Goal: Transaction & Acquisition: Download file/media

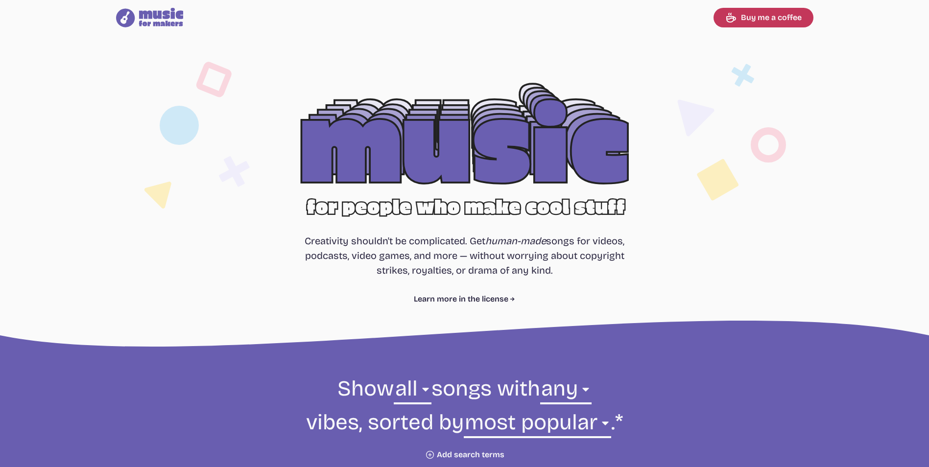
select select "most popular"
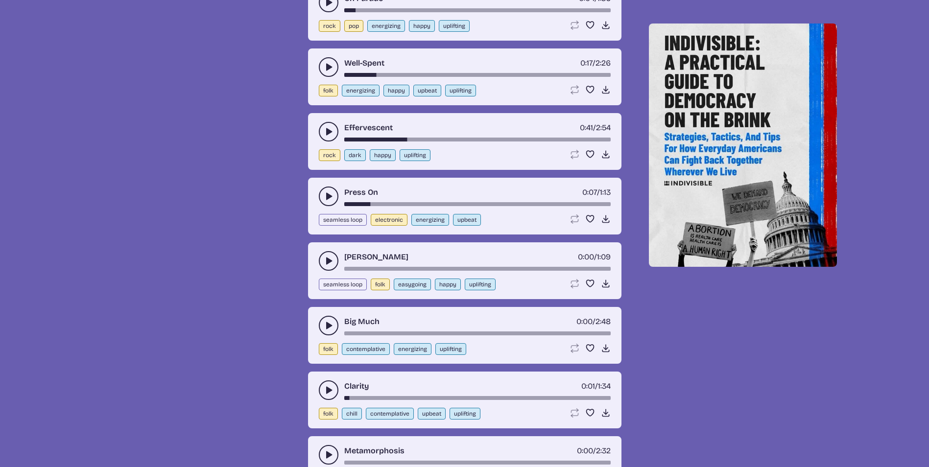
scroll to position [1126, 0]
click at [329, 259] on use "play-pause toggle" at bounding box center [329, 261] width 10 height 10
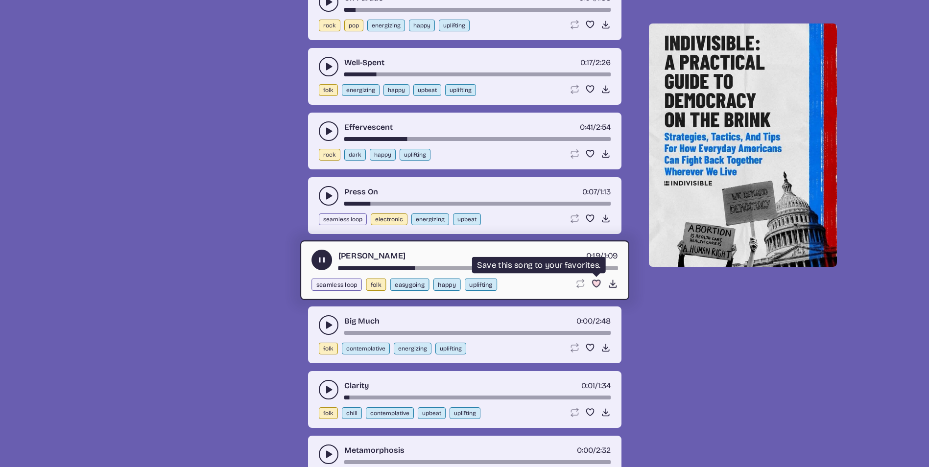
click at [597, 282] on use "Favorite" at bounding box center [596, 283] width 8 height 7
click at [323, 260] on use "play-pause toggle" at bounding box center [321, 260] width 10 height 10
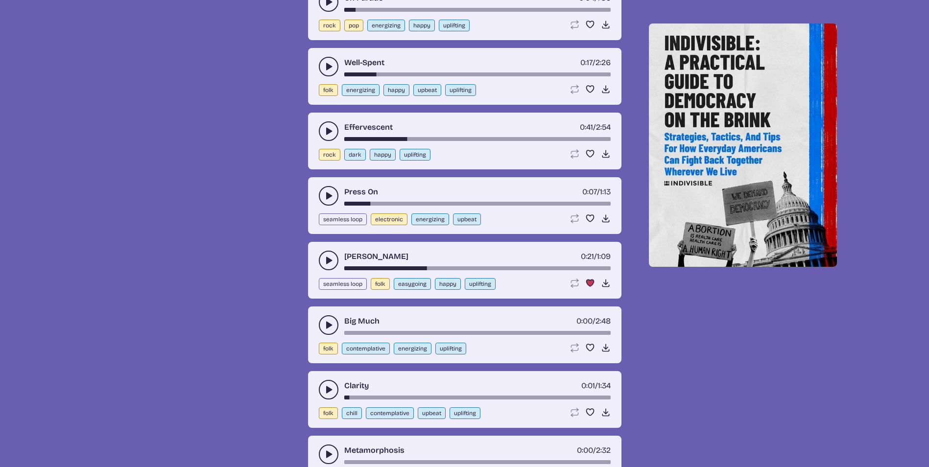
click at [328, 329] on icon "play-pause toggle" at bounding box center [329, 325] width 10 height 10
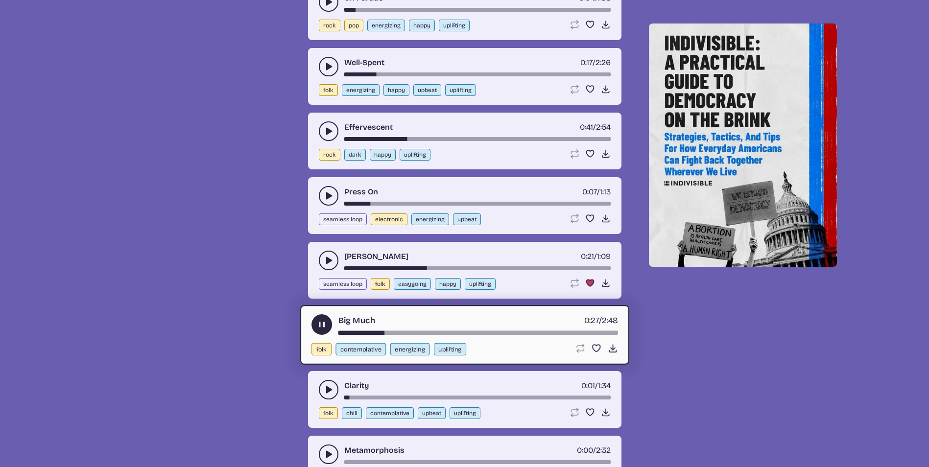
click at [324, 324] on use "play-pause toggle" at bounding box center [321, 325] width 10 height 10
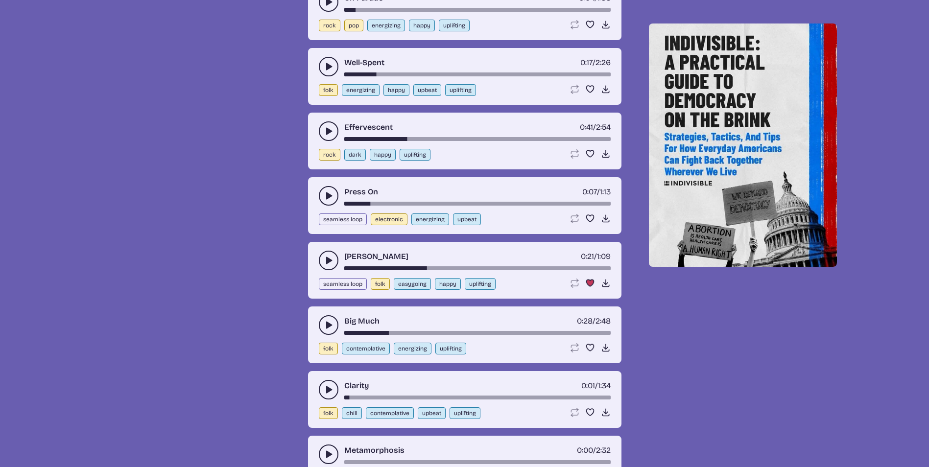
click at [325, 389] on icon "play-pause toggle" at bounding box center [329, 390] width 10 height 10
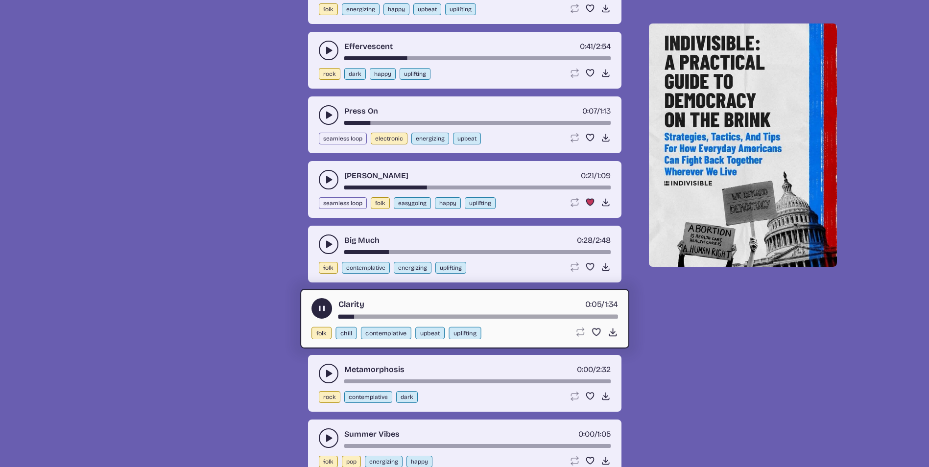
scroll to position [1224, 0]
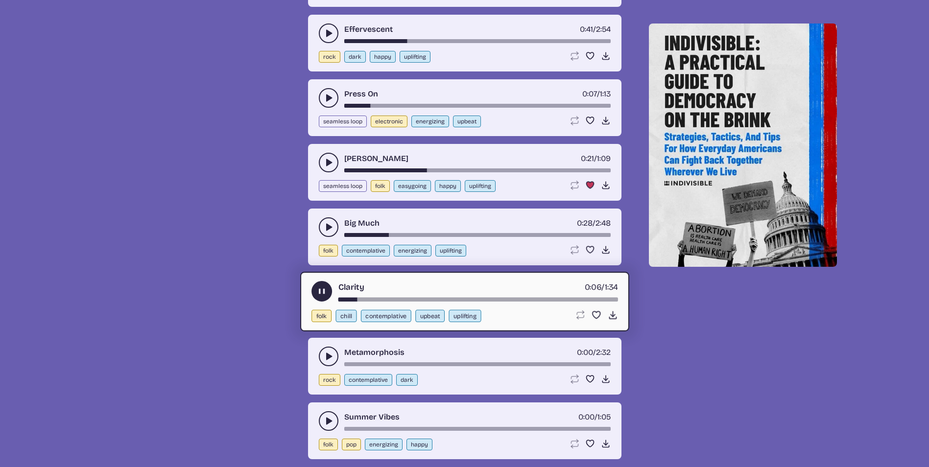
click at [317, 294] on icon "play-pause toggle" at bounding box center [321, 291] width 10 height 10
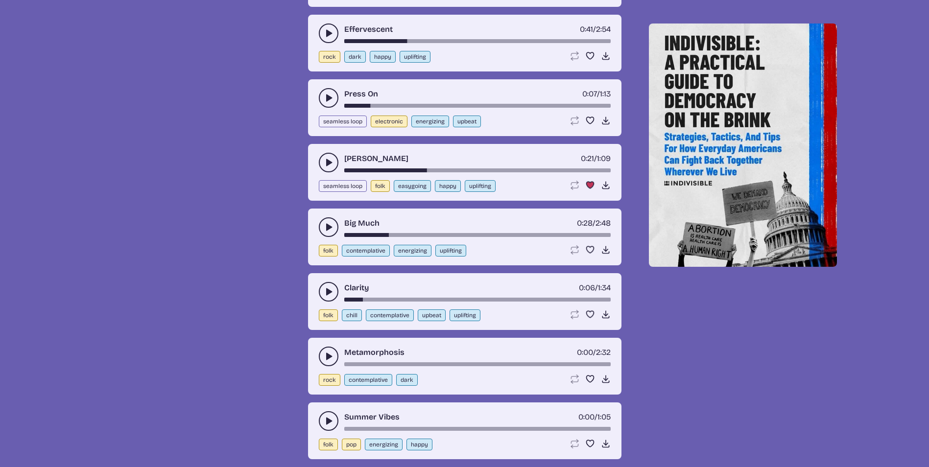
click at [324, 360] on icon "play-pause toggle" at bounding box center [329, 357] width 10 height 10
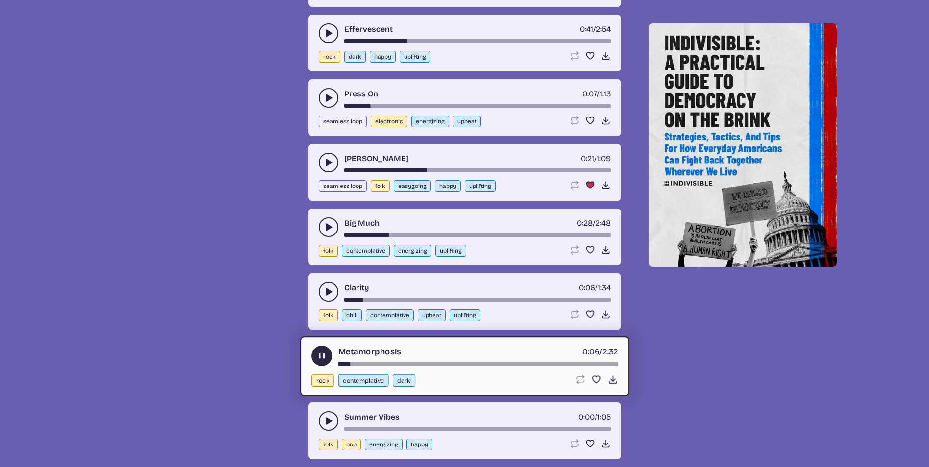
click at [324, 357] on use "play-pause toggle" at bounding box center [321, 356] width 10 height 10
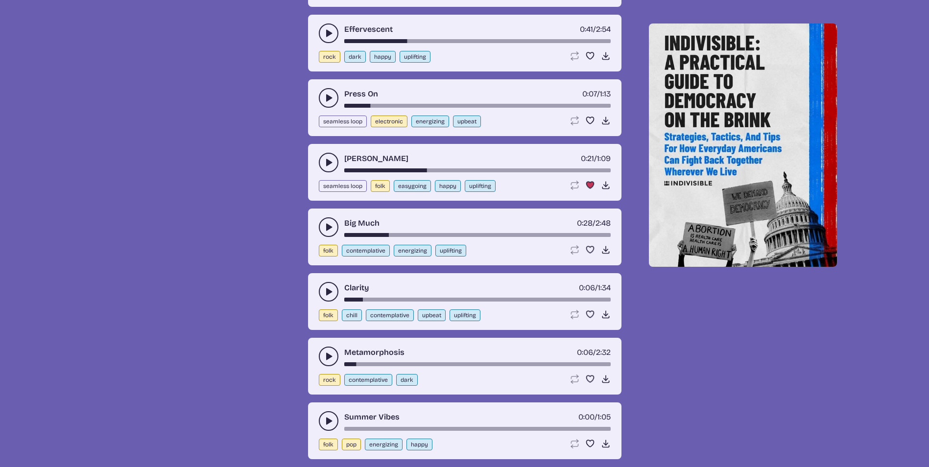
click at [328, 417] on icon "play-pause toggle" at bounding box center [329, 421] width 10 height 10
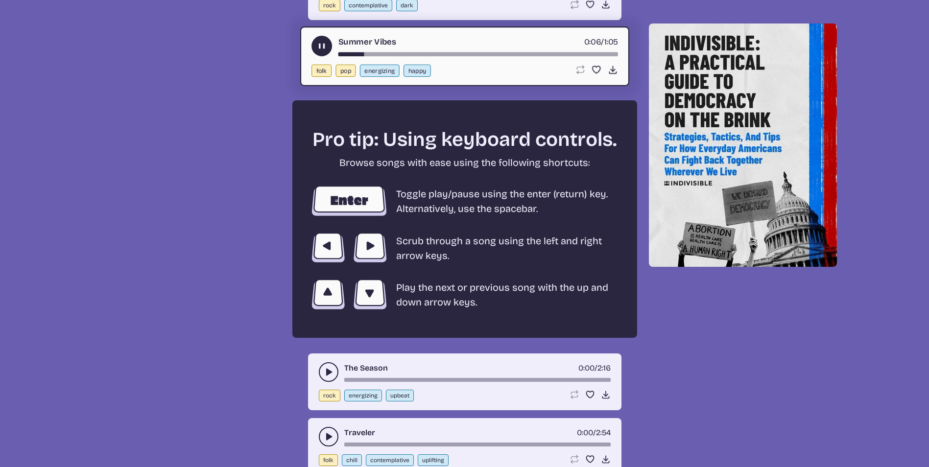
scroll to position [1616, 0]
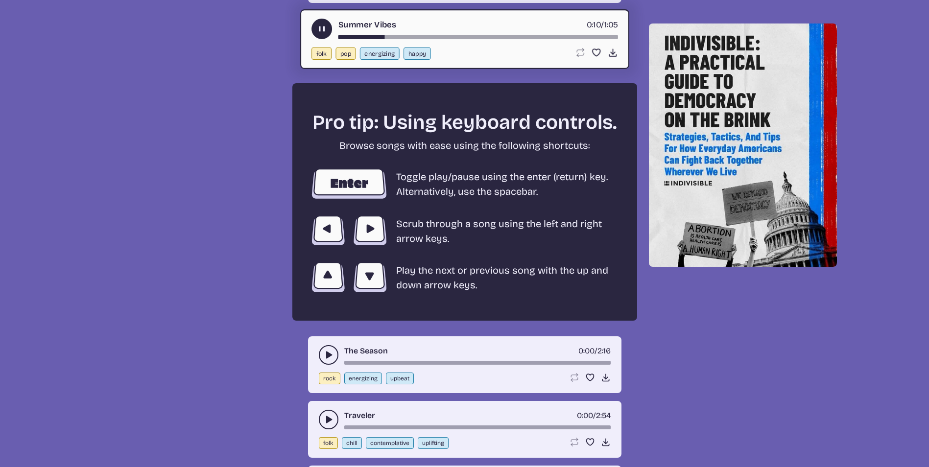
click at [329, 355] on use "play-pause toggle" at bounding box center [329, 355] width 10 height 10
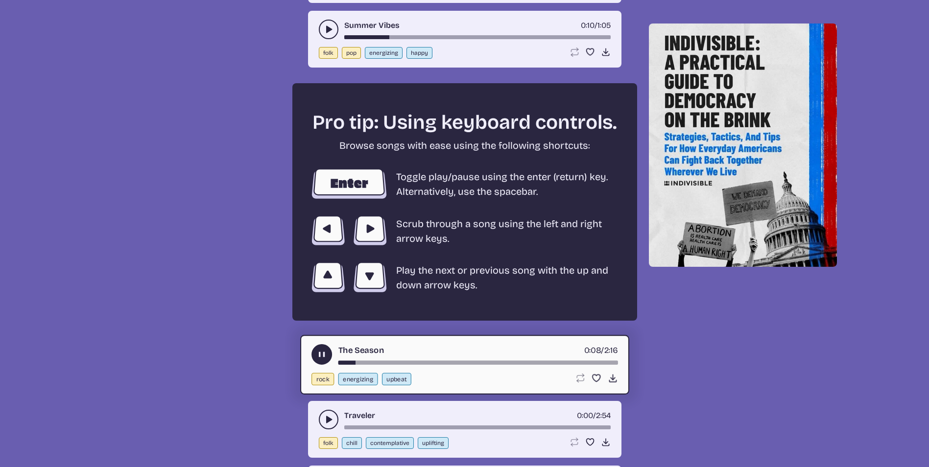
click at [322, 356] on use "play-pause toggle" at bounding box center [321, 355] width 10 height 10
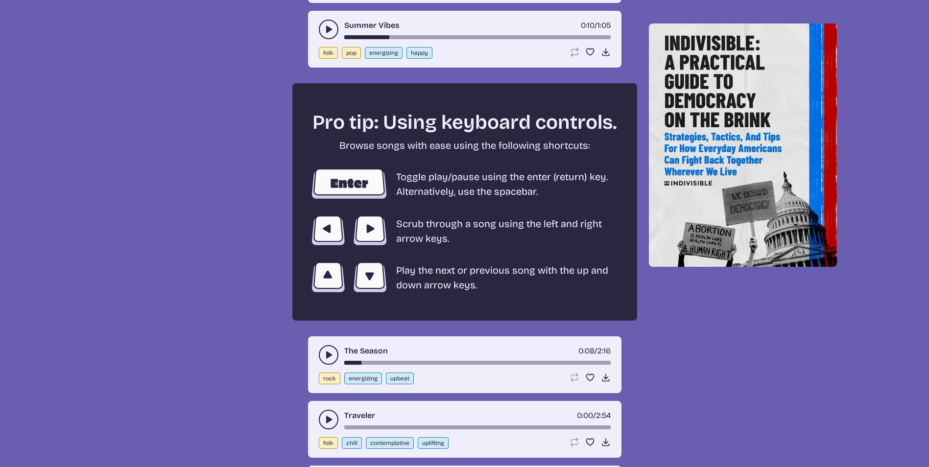
click at [328, 417] on use "play-pause toggle" at bounding box center [329, 420] width 10 height 10
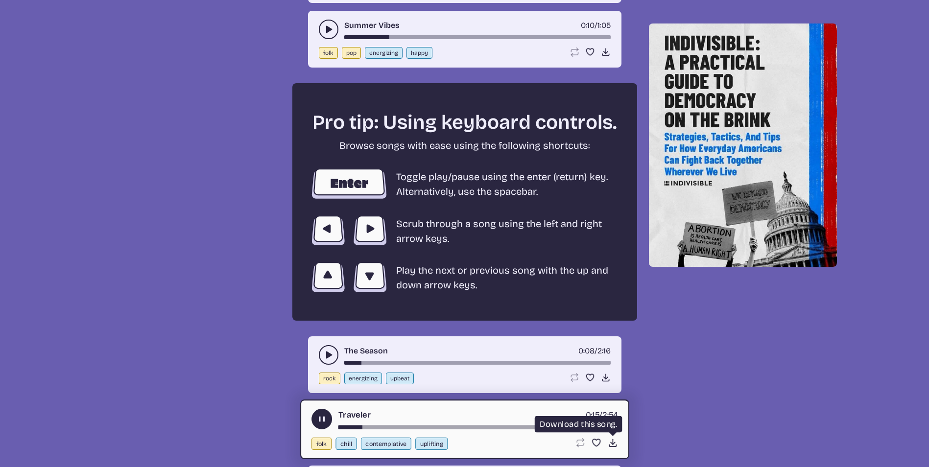
click at [610, 444] on icon "Download song" at bounding box center [612, 443] width 10 height 10
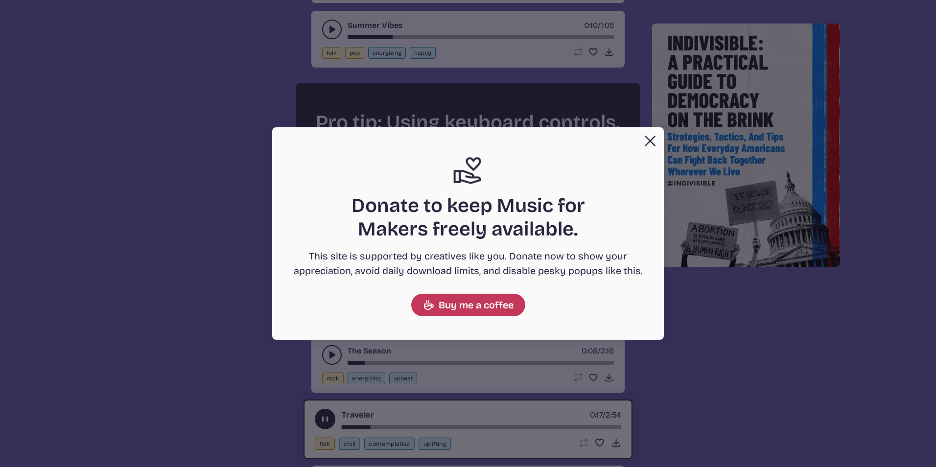
click at [649, 143] on button "Close" at bounding box center [650, 141] width 20 height 20
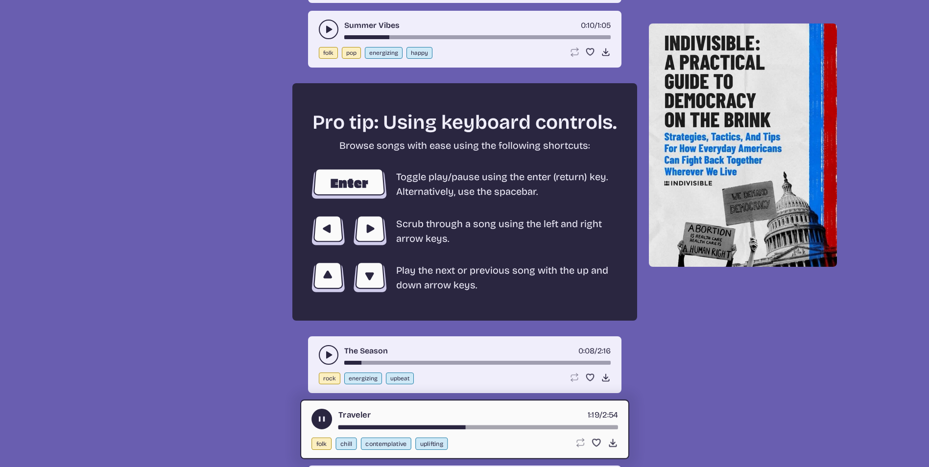
click at [322, 416] on icon "play-pause toggle" at bounding box center [321, 419] width 10 height 10
